Goal: Transaction & Acquisition: Subscribe to service/newsletter

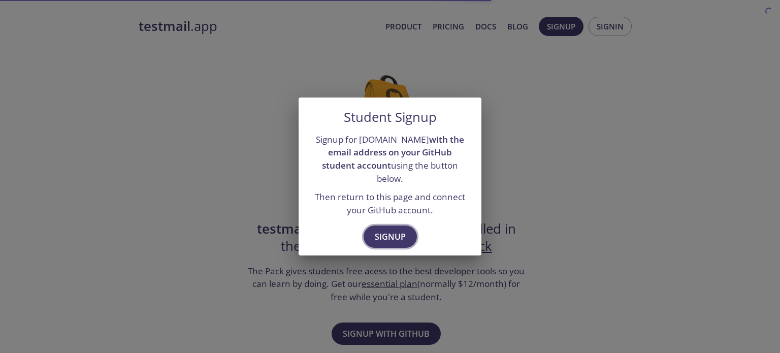
click at [386, 229] on span "Signup" at bounding box center [390, 236] width 31 height 14
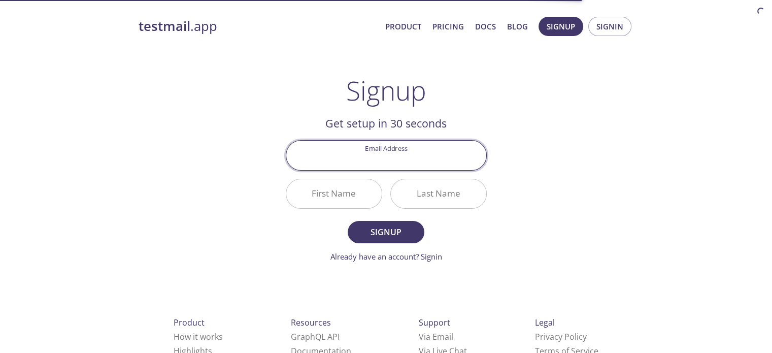
click at [396, 154] on input "Email Address" at bounding box center [386, 155] width 200 height 29
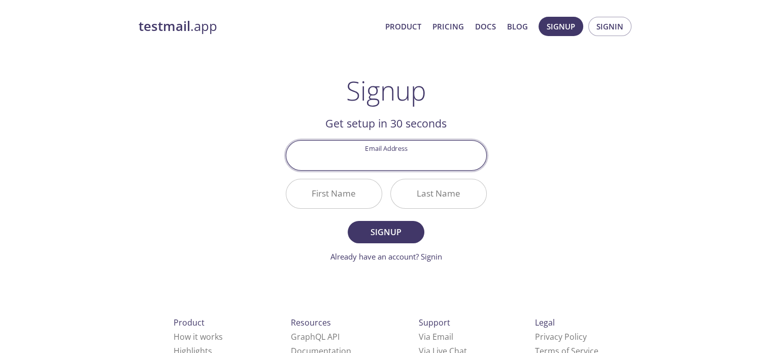
click at [596, 129] on div "testmail .app Product Pricing Docs Blog Signup Signin Signup Get setup in 30 se…" at bounding box center [386, 243] width 520 height 466
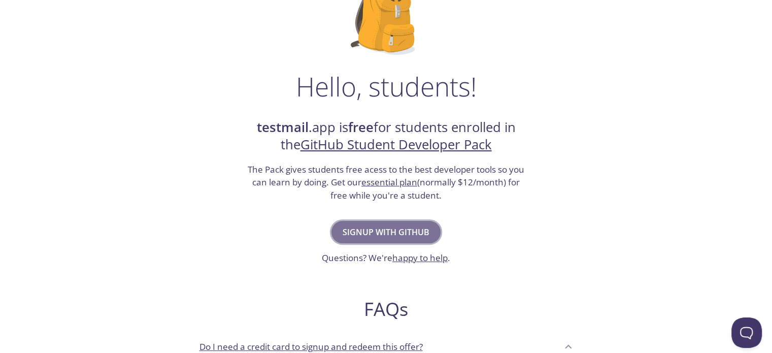
click at [406, 228] on span "Signup with GitHub" at bounding box center [386, 232] width 87 height 14
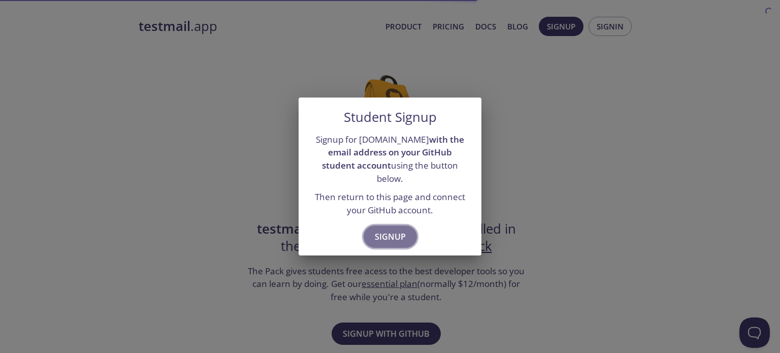
click at [403, 229] on span "Signup" at bounding box center [390, 236] width 31 height 14
click at [378, 225] on button "Signup" at bounding box center [389, 236] width 53 height 22
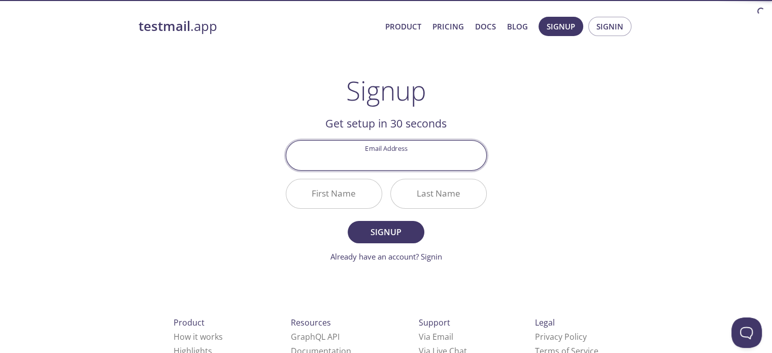
click at [374, 162] on input "Email Address" at bounding box center [386, 155] width 200 height 29
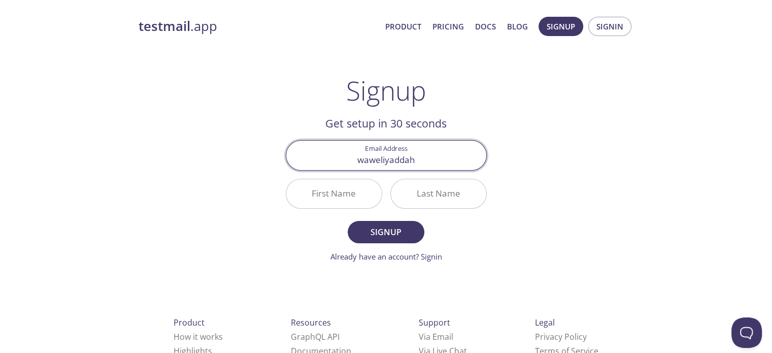
type input "[EMAIL_ADDRESS][DOMAIN_NAME]"
click at [338, 200] on input "First Name" at bounding box center [333, 193] width 95 height 29
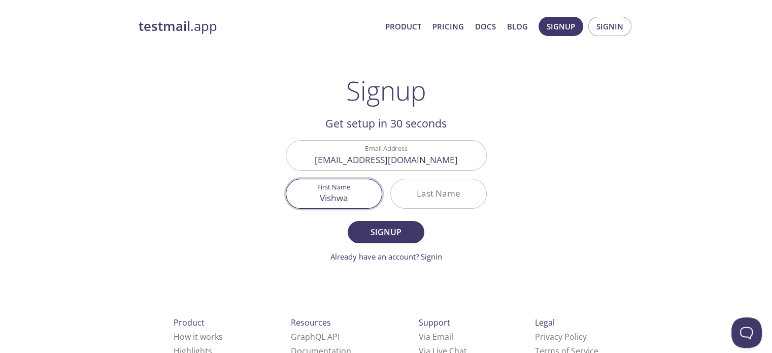
type input "Vishwa"
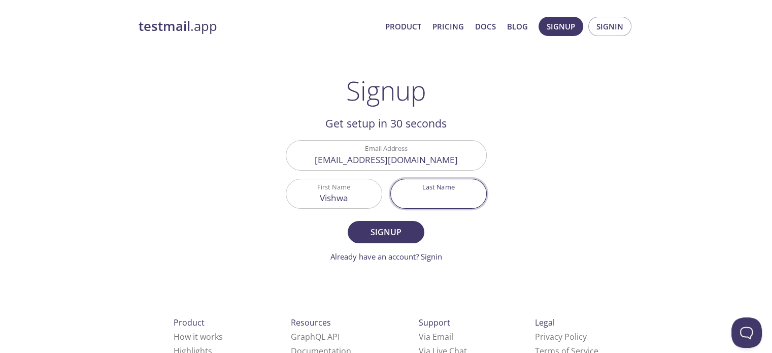
click at [413, 190] on input "Last Name" at bounding box center [438, 193] width 95 height 29
type input "Waweliyadda"
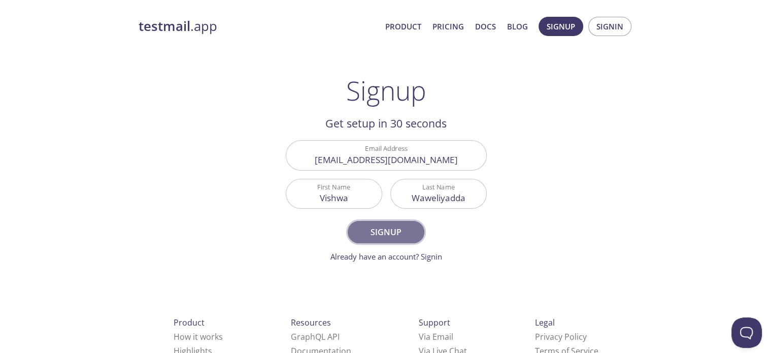
click at [383, 227] on span "Signup" at bounding box center [386, 232] width 54 height 14
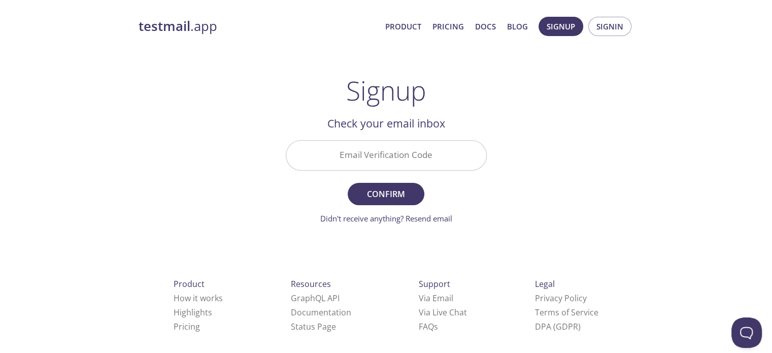
click at [499, 194] on div "testmail .app Product Pricing Docs Blog Signup Signin Signup Get setup in 30 se…" at bounding box center [386, 223] width 520 height 427
click at [376, 152] on input "Email Verification Code" at bounding box center [386, 155] width 200 height 29
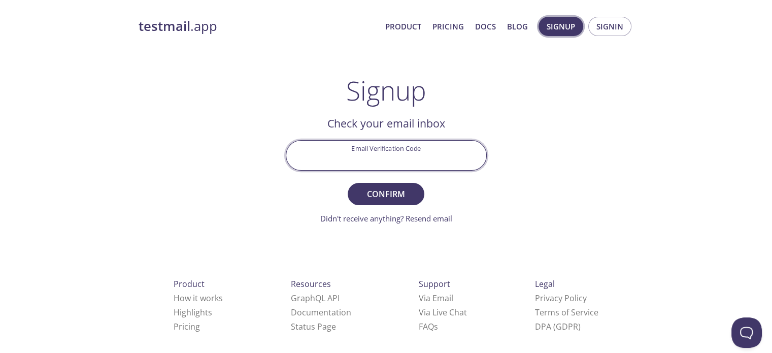
drag, startPoint x: 564, startPoint y: 161, endPoint x: 559, endPoint y: 23, distance: 138.6
click at [564, 161] on div "testmail .app Product Pricing Docs Blog Signup Signin Signup Get setup in 30 se…" at bounding box center [386, 223] width 520 height 427
drag, startPoint x: 355, startPoint y: 160, endPoint x: 360, endPoint y: 162, distance: 5.5
click at [355, 160] on input "Email Verification Code" at bounding box center [386, 155] width 200 height 29
paste input "CW4G9TY"
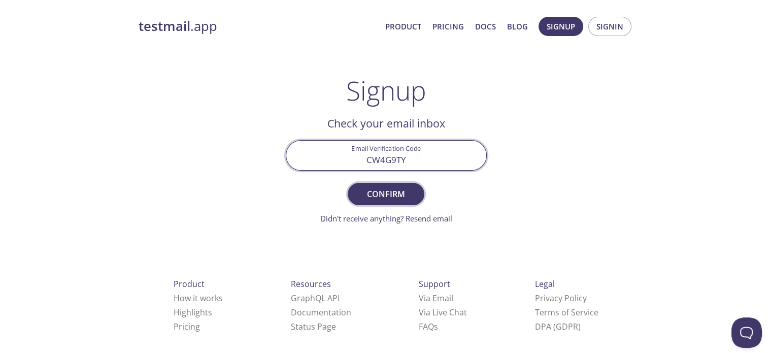
type input "CW4G9TY"
click at [403, 201] on button "Confirm" at bounding box center [386, 194] width 76 height 22
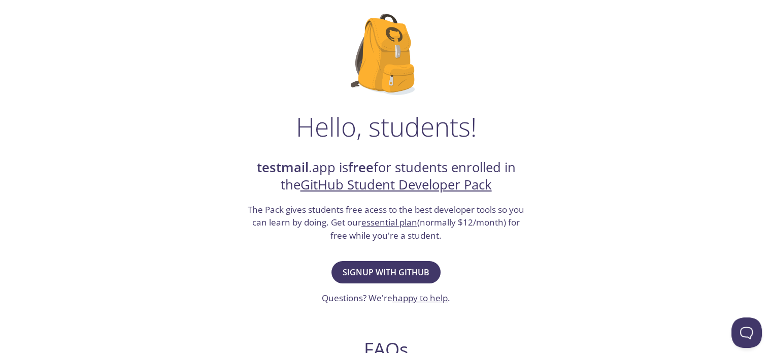
scroll to position [152, 0]
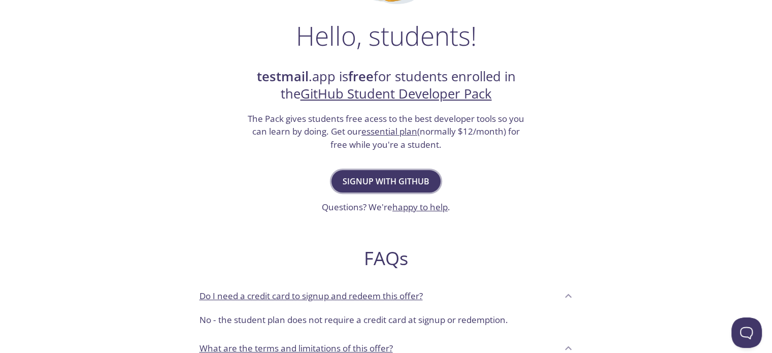
click at [402, 175] on span "Signup with GitHub" at bounding box center [386, 181] width 87 height 14
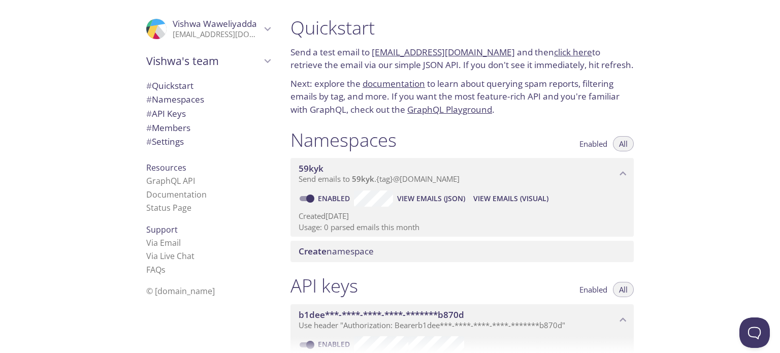
drag, startPoint x: 262, startPoint y: 60, endPoint x: 264, endPoint y: 69, distance: 8.3
click at [263, 62] on icon "Vishwa's team" at bounding box center [267, 60] width 13 height 13
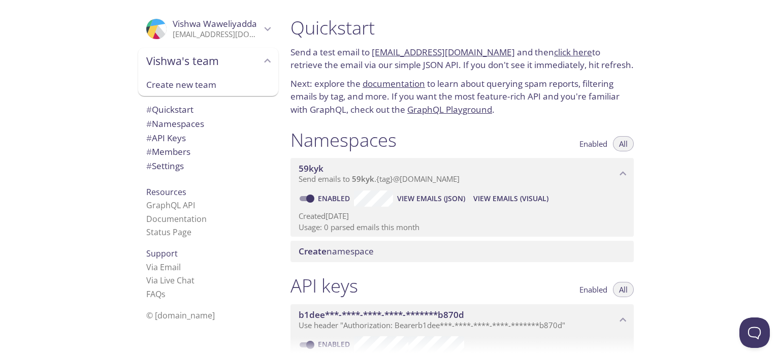
click at [264, 68] on div "Vishwa's team" at bounding box center [208, 61] width 140 height 26
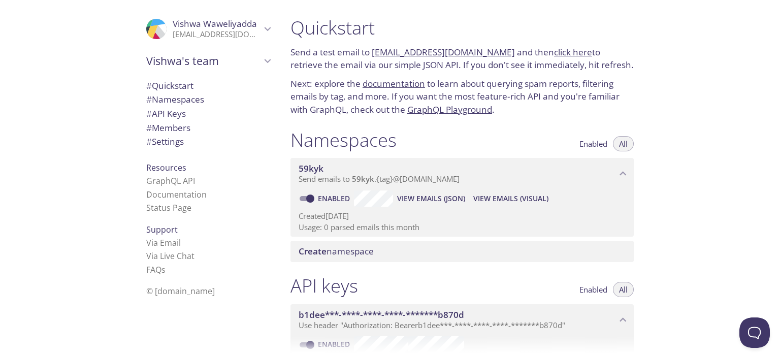
click at [263, 66] on icon "Vishwa's team" at bounding box center [267, 60] width 13 height 13
